Goal: Information Seeking & Learning: Learn about a topic

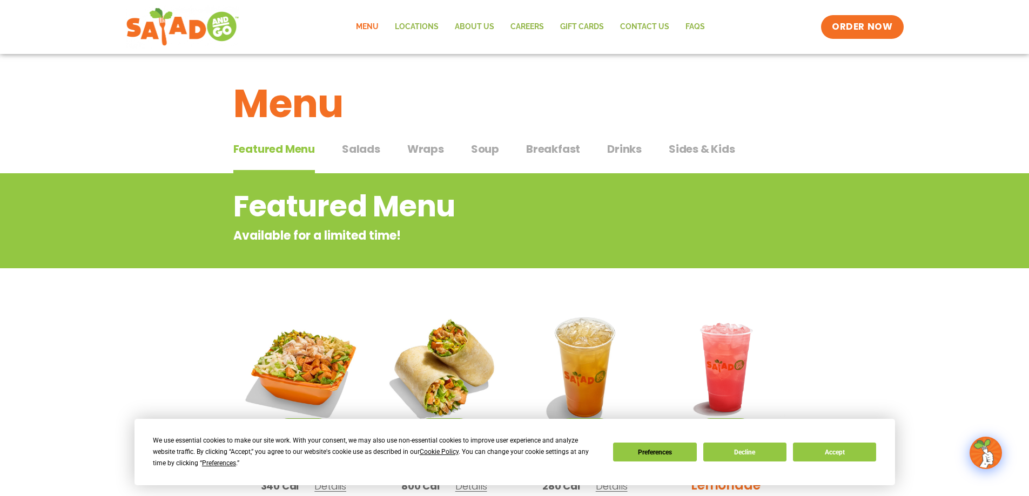
click at [355, 218] on h2 "Featured Menu" at bounding box center [471, 207] width 476 height 44
click at [354, 208] on h2 "Featured Menu" at bounding box center [471, 207] width 476 height 44
click at [435, 188] on h2 "Featured Menu" at bounding box center [471, 207] width 476 height 44
click at [413, 147] on span "Wraps" at bounding box center [425, 149] width 37 height 16
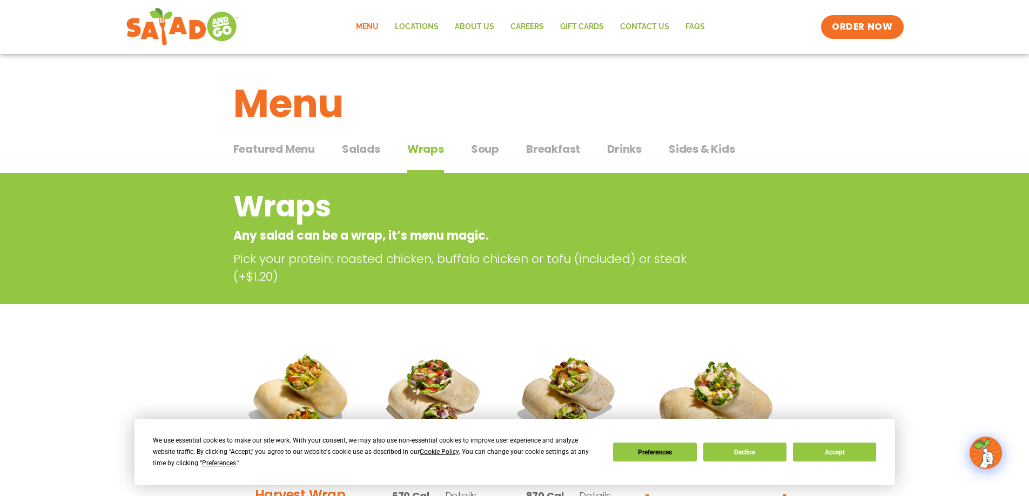
click at [360, 146] on span "Salads" at bounding box center [361, 149] width 38 height 16
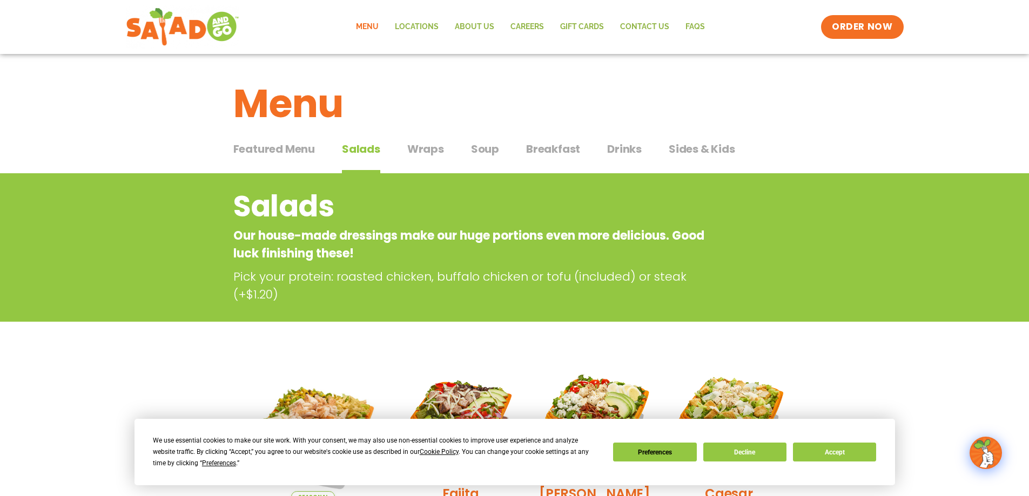
click at [567, 145] on span "Breakfast" at bounding box center [553, 149] width 54 height 16
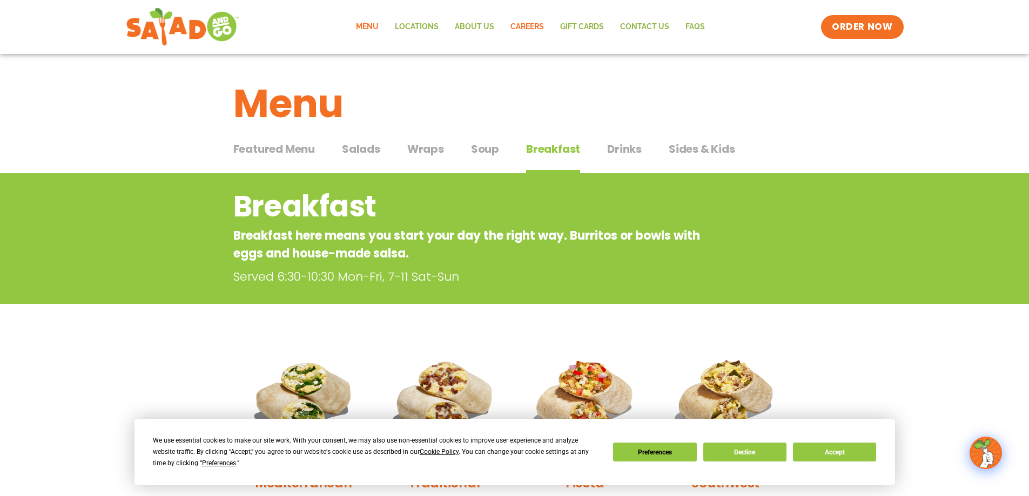
click at [523, 18] on link "Careers" at bounding box center [527, 27] width 50 height 25
